Goal: Task Accomplishment & Management: Manage account settings

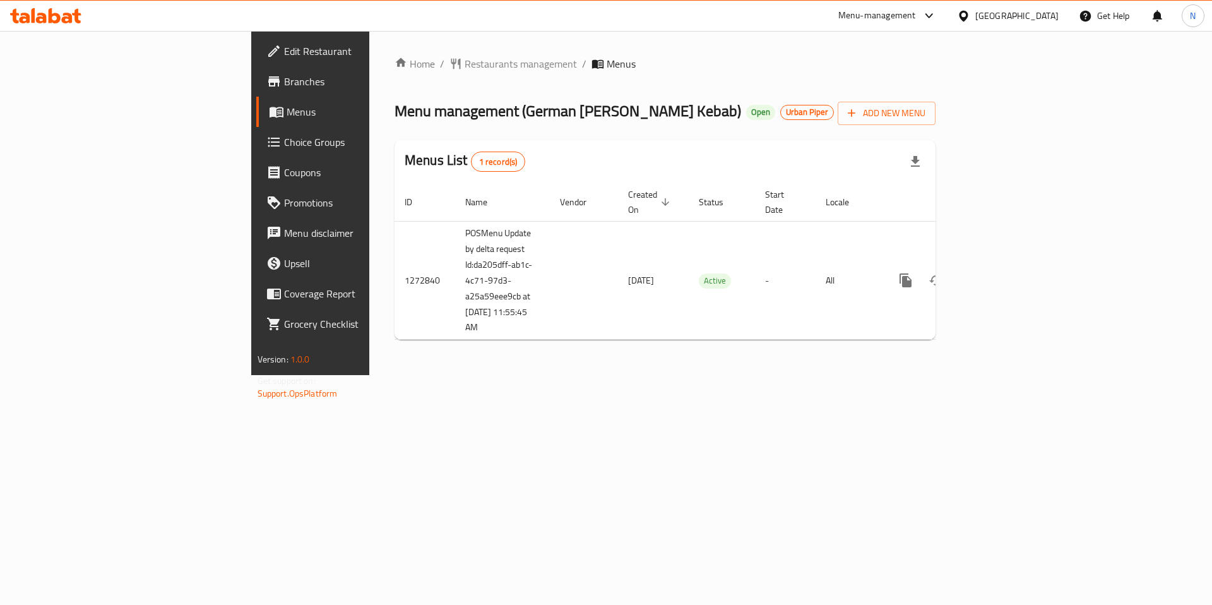
click at [284, 85] on span "Branches" at bounding box center [364, 81] width 160 height 15
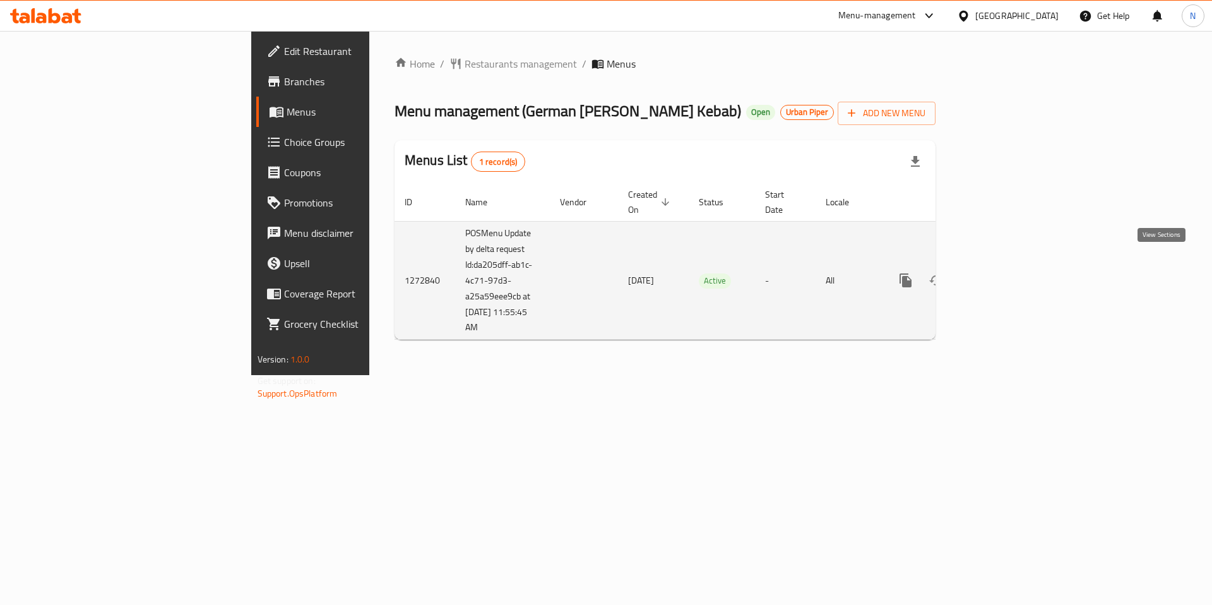
click at [1002, 275] on icon "enhanced table" at bounding box center [996, 280] width 11 height 11
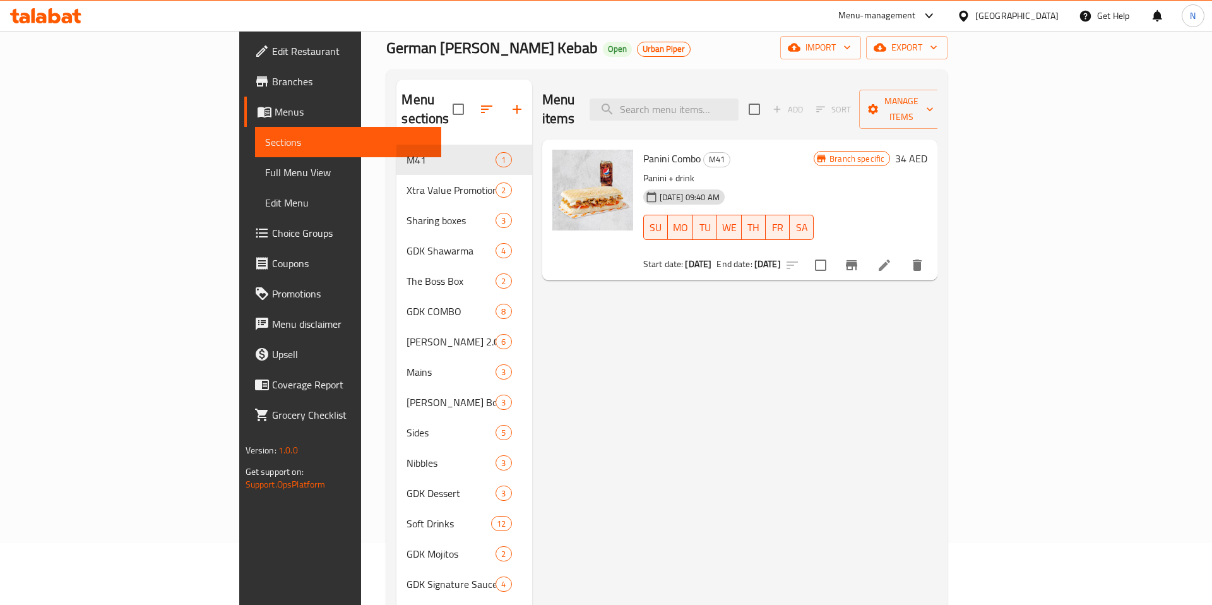
scroll to position [53, 0]
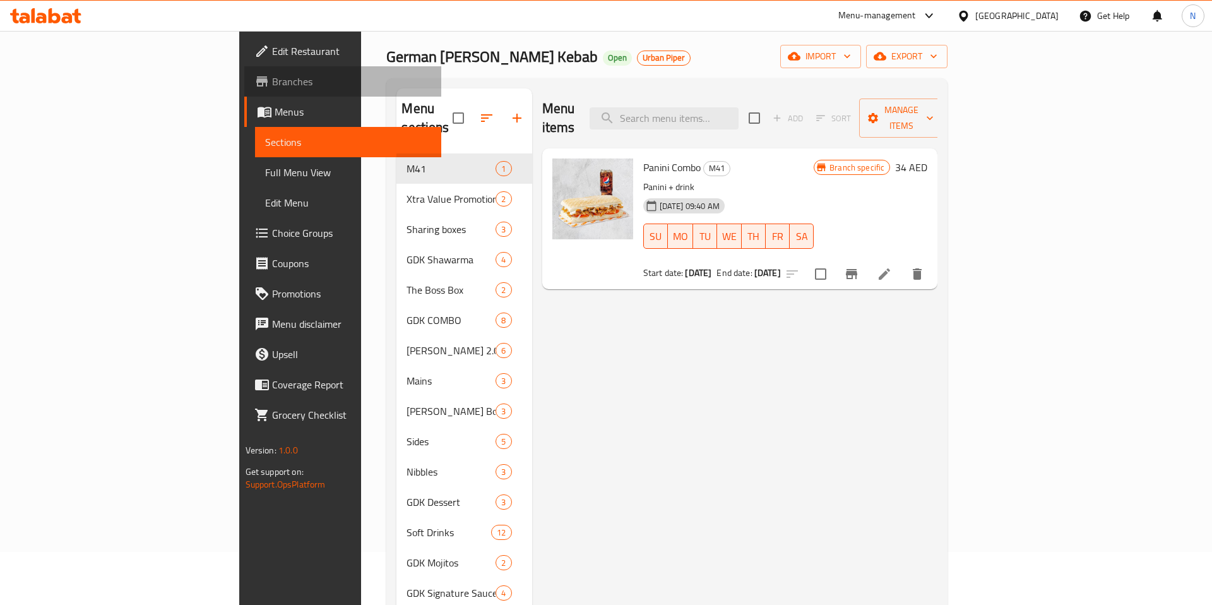
click at [272, 88] on span "Branches" at bounding box center [352, 81] width 160 height 15
